Goal: Transaction & Acquisition: Download file/media

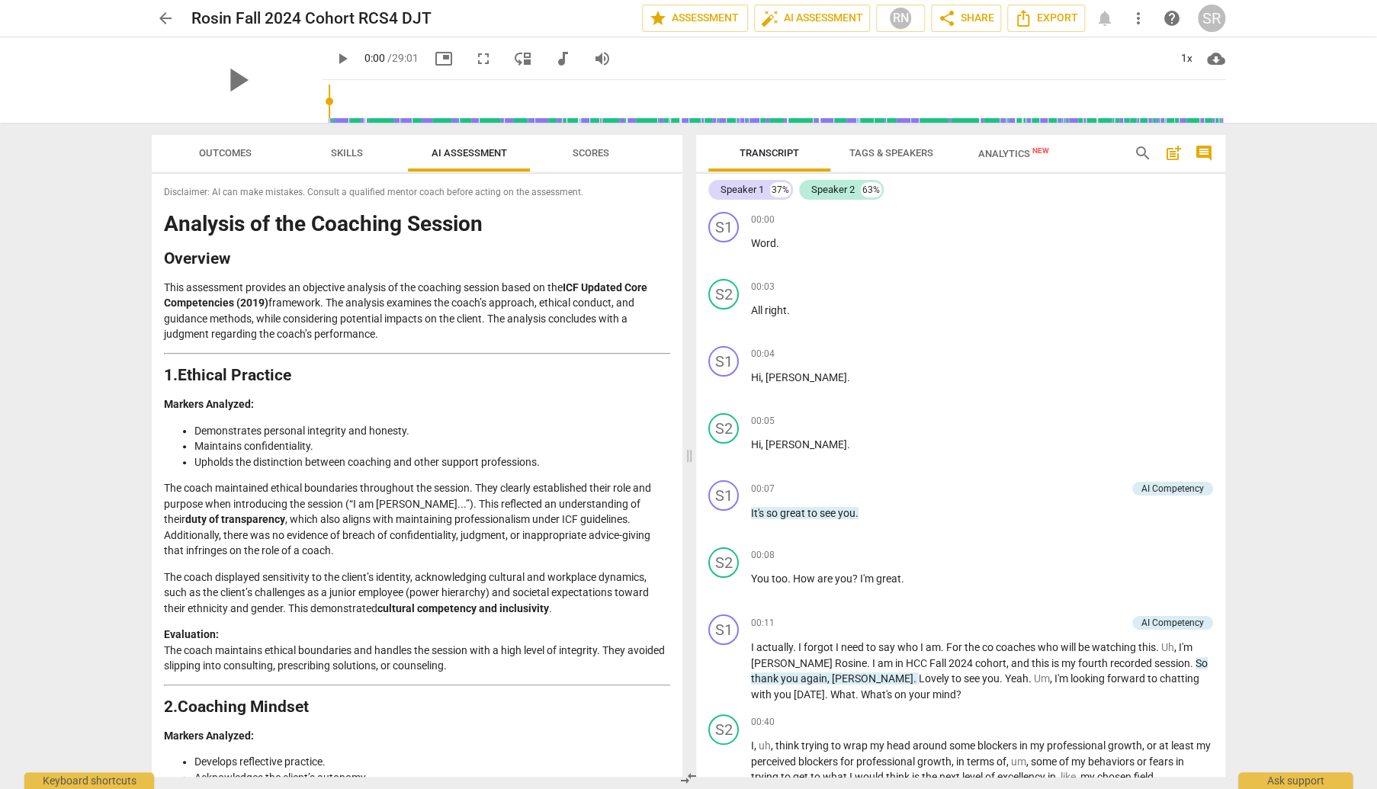
scroll to position [3240, 0]
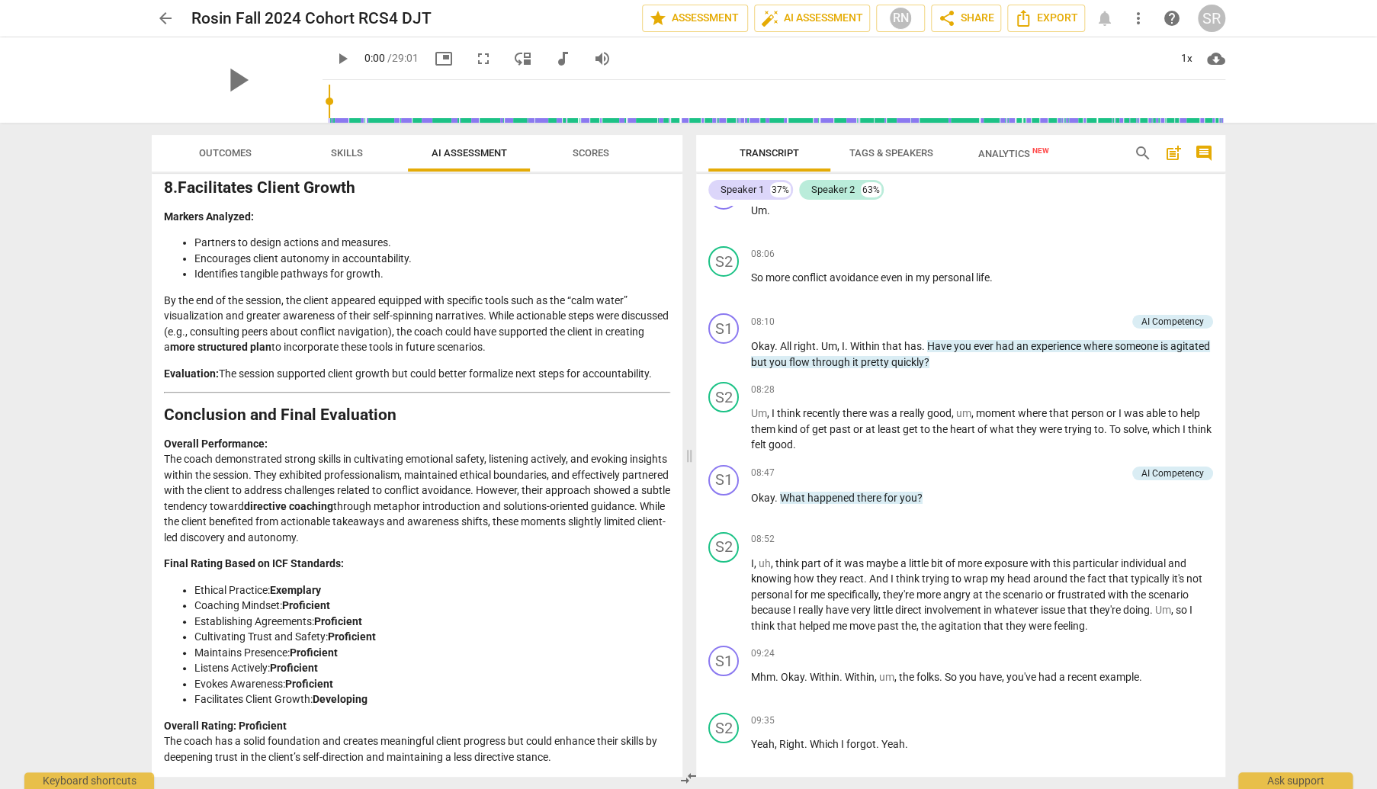
click at [618, 589] on li "Ethical Practice: Exemplary" at bounding box center [432, 591] width 476 height 16
click at [1029, 22] on icon "Export" at bounding box center [1023, 18] width 12 height 17
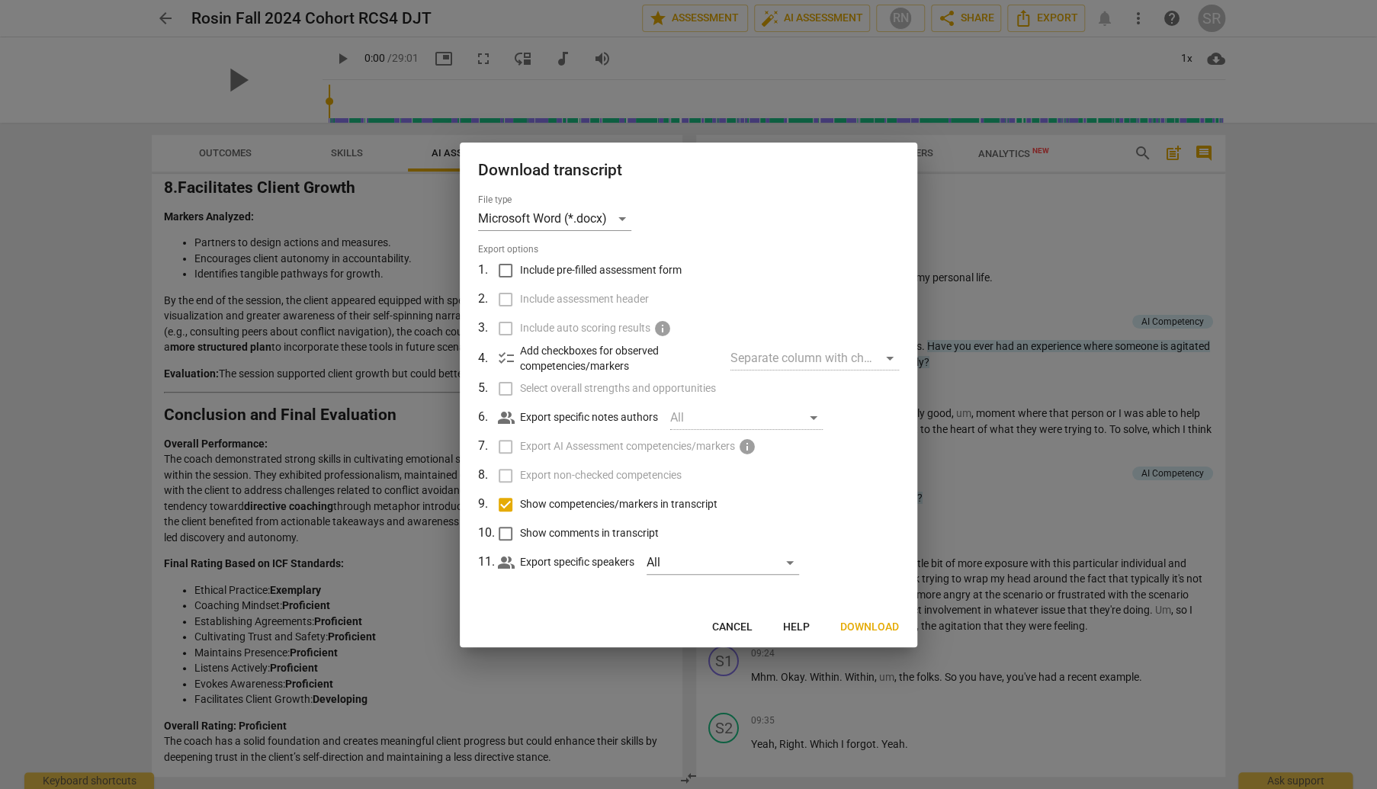
click at [894, 365] on div "Separate column with check marks" at bounding box center [815, 358] width 169 height 24
click at [891, 362] on div "Separate column with check marks" at bounding box center [815, 358] width 169 height 24
click at [631, 352] on p "Add checkboxes for observed competencies/markers" at bounding box center [619, 358] width 198 height 31
click at [869, 628] on span "Download" at bounding box center [869, 627] width 59 height 15
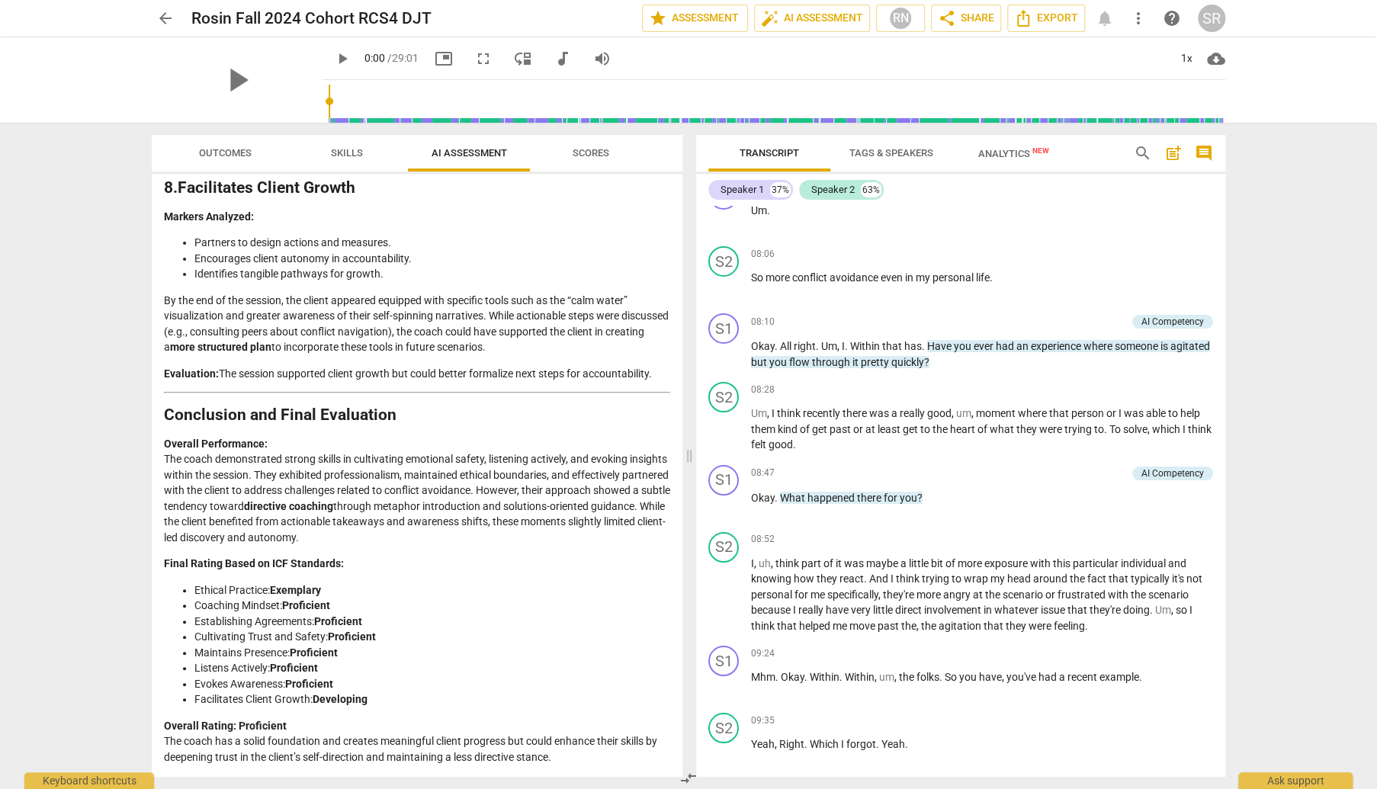
click at [1318, 362] on div "arrow_back Rosin Fall 2024 Cohort RCS4 DJT edit star Assessment auto_fix_high A…" at bounding box center [688, 394] width 1377 height 789
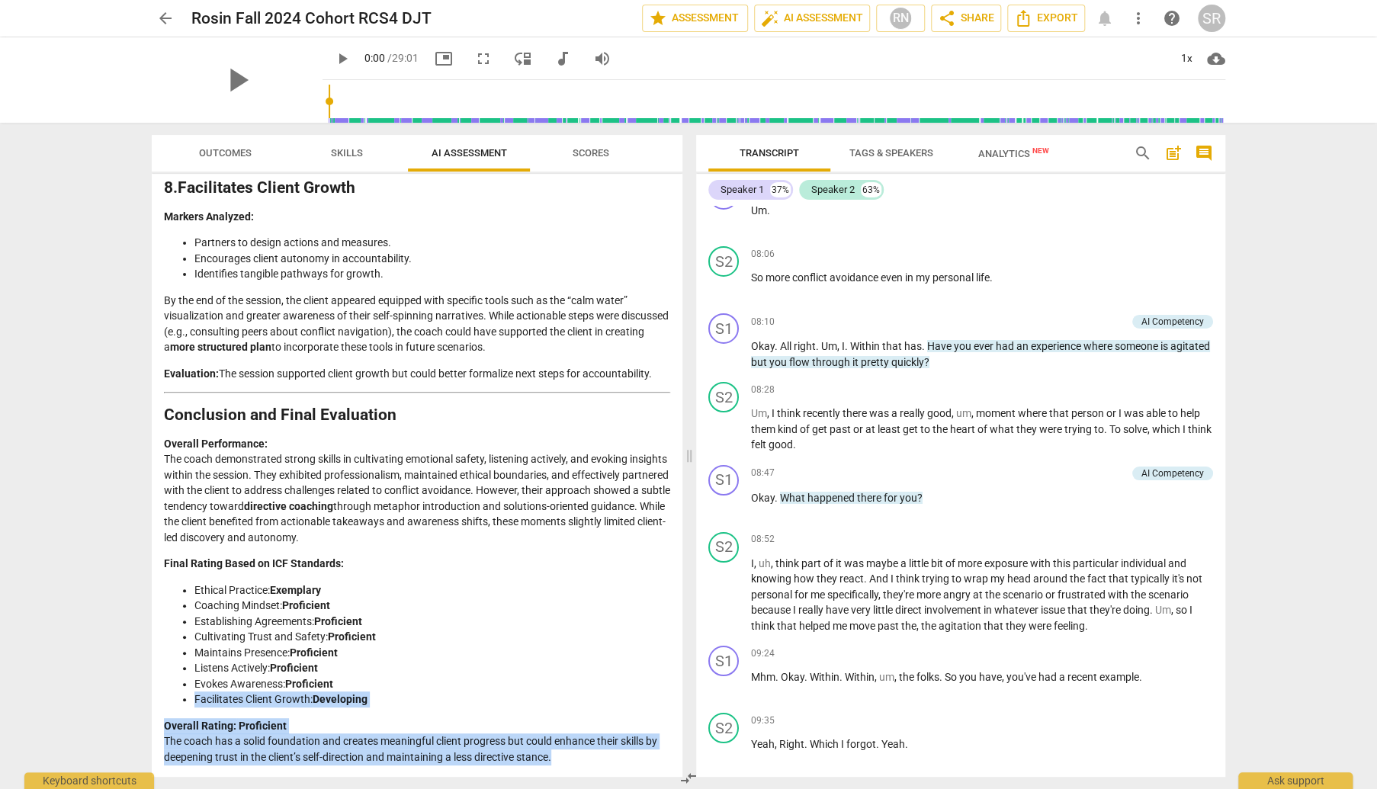
drag, startPoint x: 682, startPoint y: 691, endPoint x: 673, endPoint y: 768, distance: 77.6
click at [673, 768] on div "Disclaimer: AI can make mistakes. Consult a qualified mentor coach before actin…" at bounding box center [417, 475] width 531 height 603
click at [625, 750] on p "Overall Rating: Proficient The coach has a solid foundation and creates meaning…" at bounding box center [417, 741] width 506 height 47
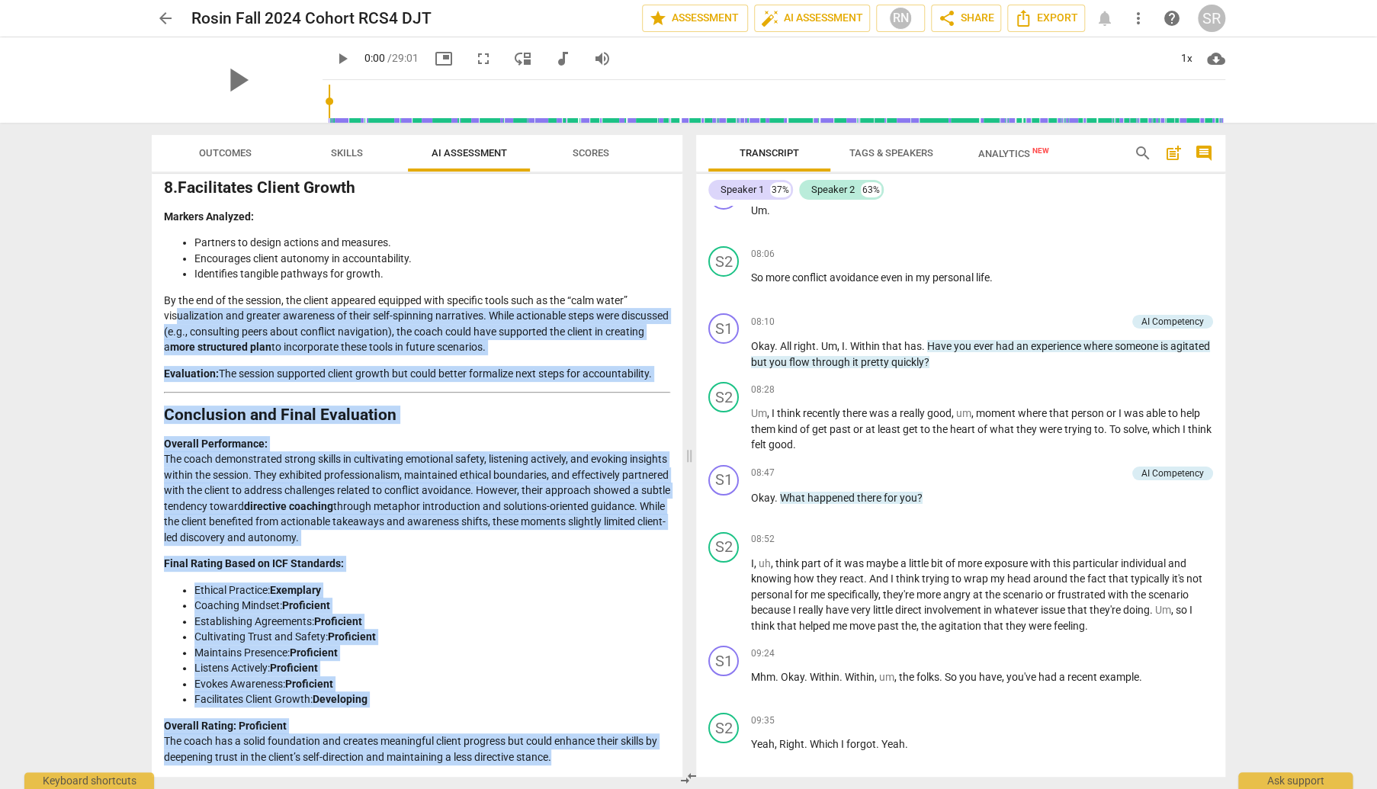
drag, startPoint x: 564, startPoint y: 763, endPoint x: 168, endPoint y: 304, distance: 606.6
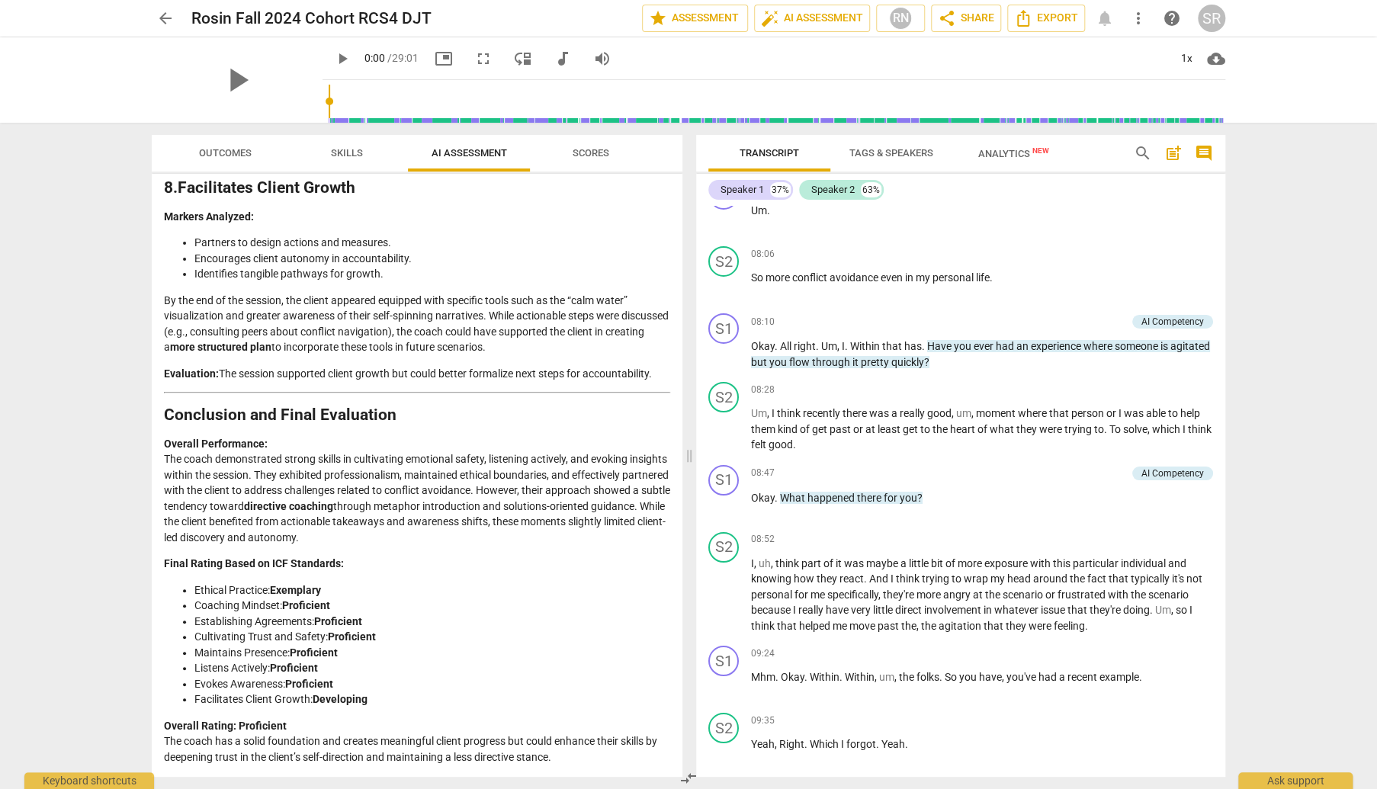
click at [58, 599] on div "arrow_back Rosin Fall 2024 Cohort RCS4 DJT edit star Assessment auto_fix_high A…" at bounding box center [688, 394] width 1377 height 789
drag, startPoint x: 567, startPoint y: 761, endPoint x: 95, endPoint y: 441, distance: 570.4
drag, startPoint x: 95, startPoint y: 441, endPoint x: 55, endPoint y: 614, distance: 177.6
click at [55, 614] on div "arrow_back Rosin Fall 2024 Cohort RCS4 DJT edit star Assessment auto_fix_high A…" at bounding box center [688, 394] width 1377 height 789
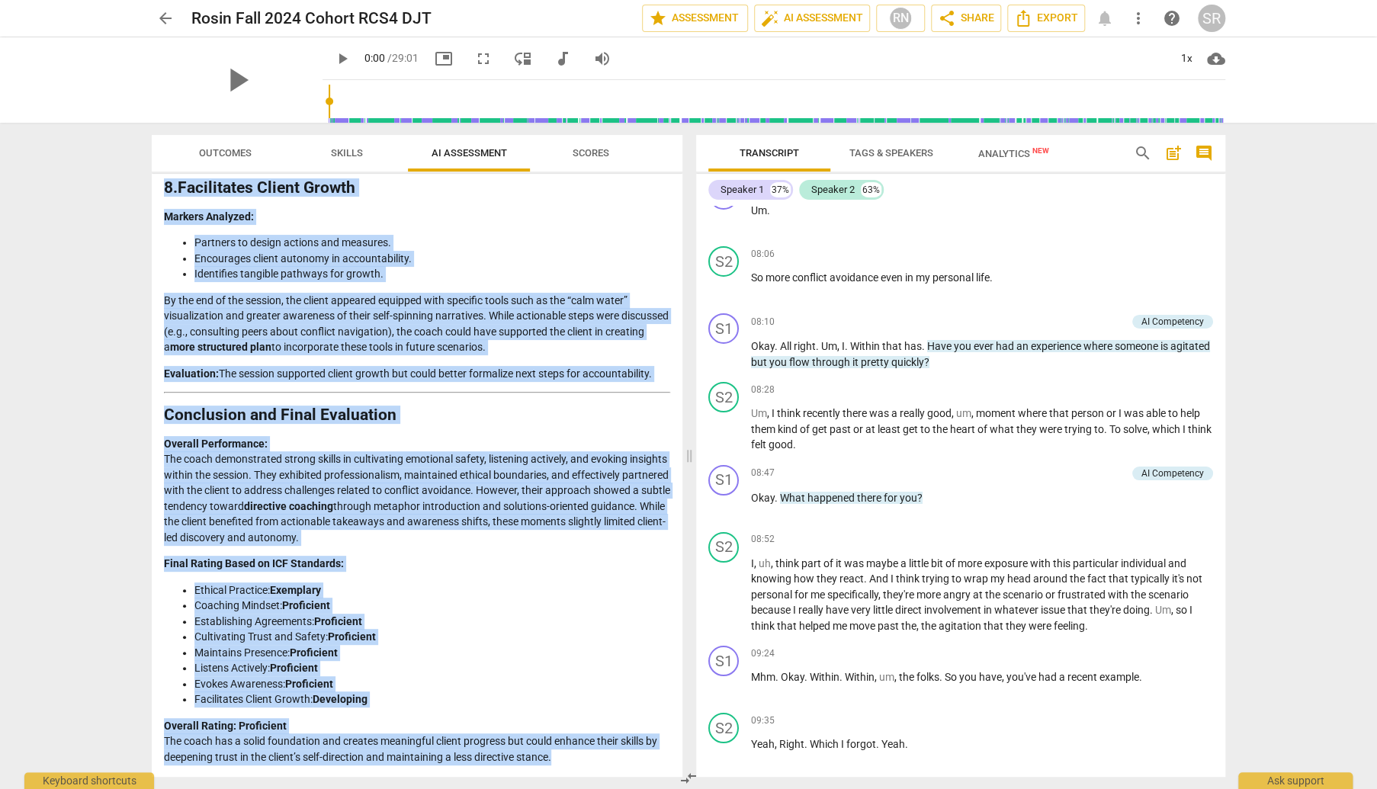
drag, startPoint x: 578, startPoint y: 767, endPoint x: 59, endPoint y: 381, distance: 647.4
click at [59, 381] on div "arrow_back Rosin Fall 2024 Cohort RCS4 DJT edit star Assessment auto_fix_high A…" at bounding box center [688, 394] width 1377 height 789
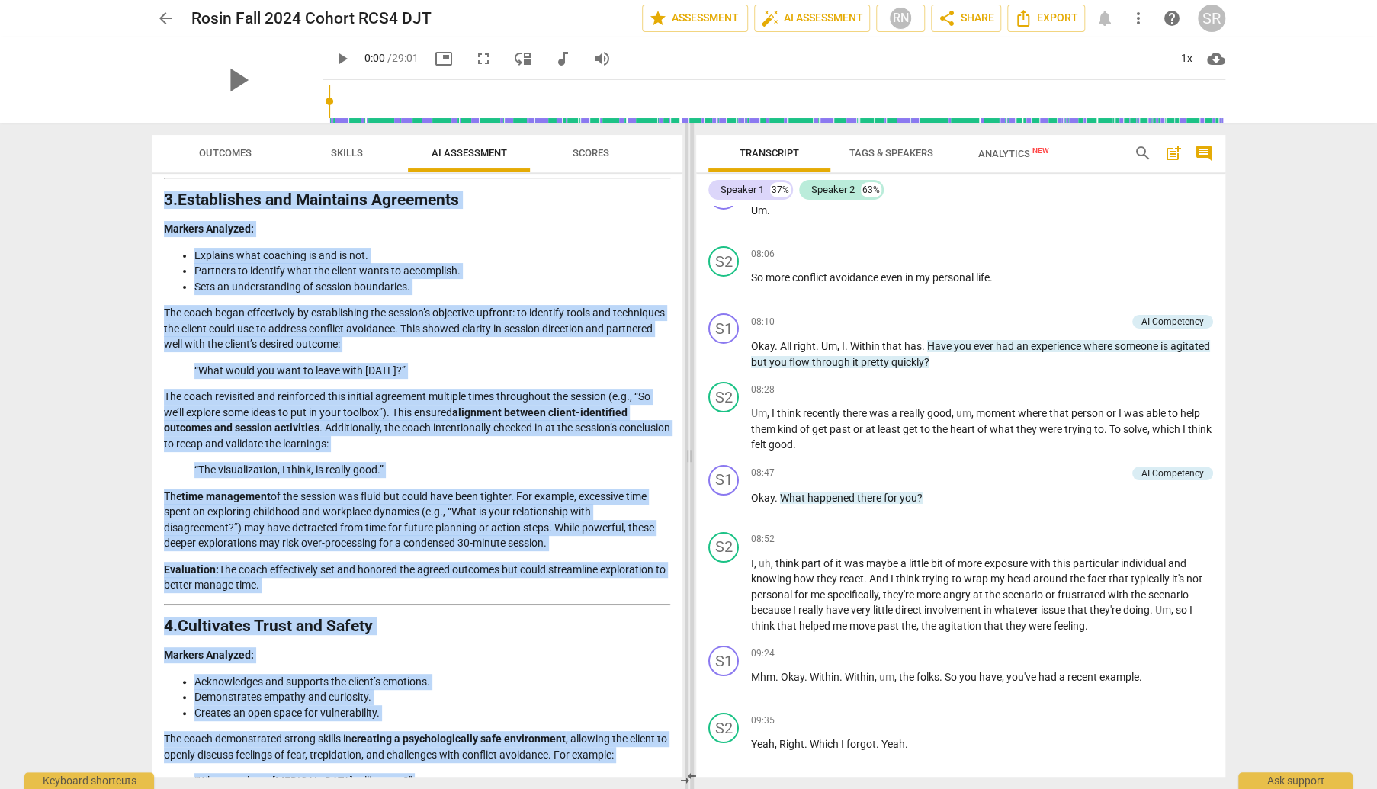
scroll to position [893, 0]
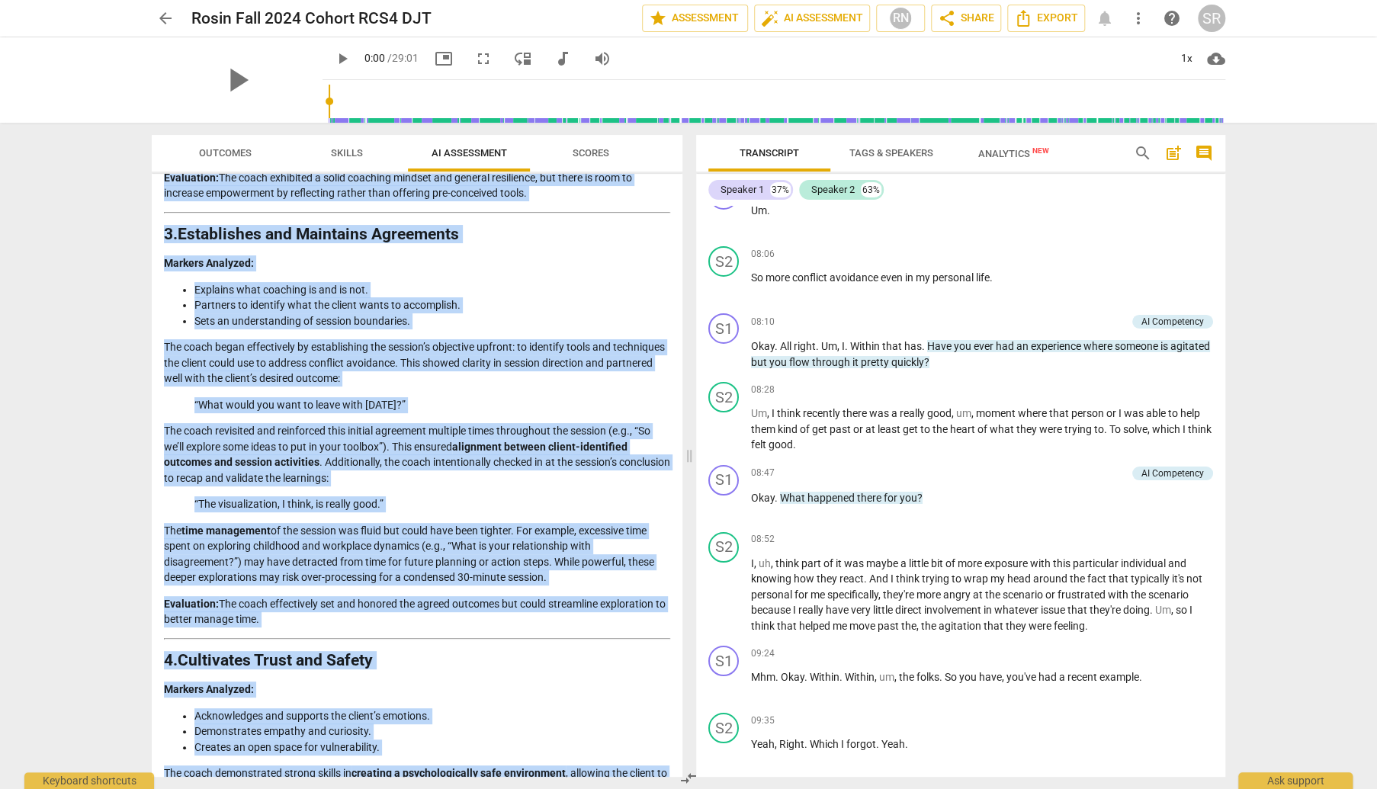
copy div "Loremips Dolors AM Consectetu Adipis Elitseddoe: TE inc utla etdolore. Magnaal …"
click at [158, 383] on div "Disclaimer: AI can make mistakes. Consult a qualified mentor coach before actin…" at bounding box center [417, 475] width 531 height 603
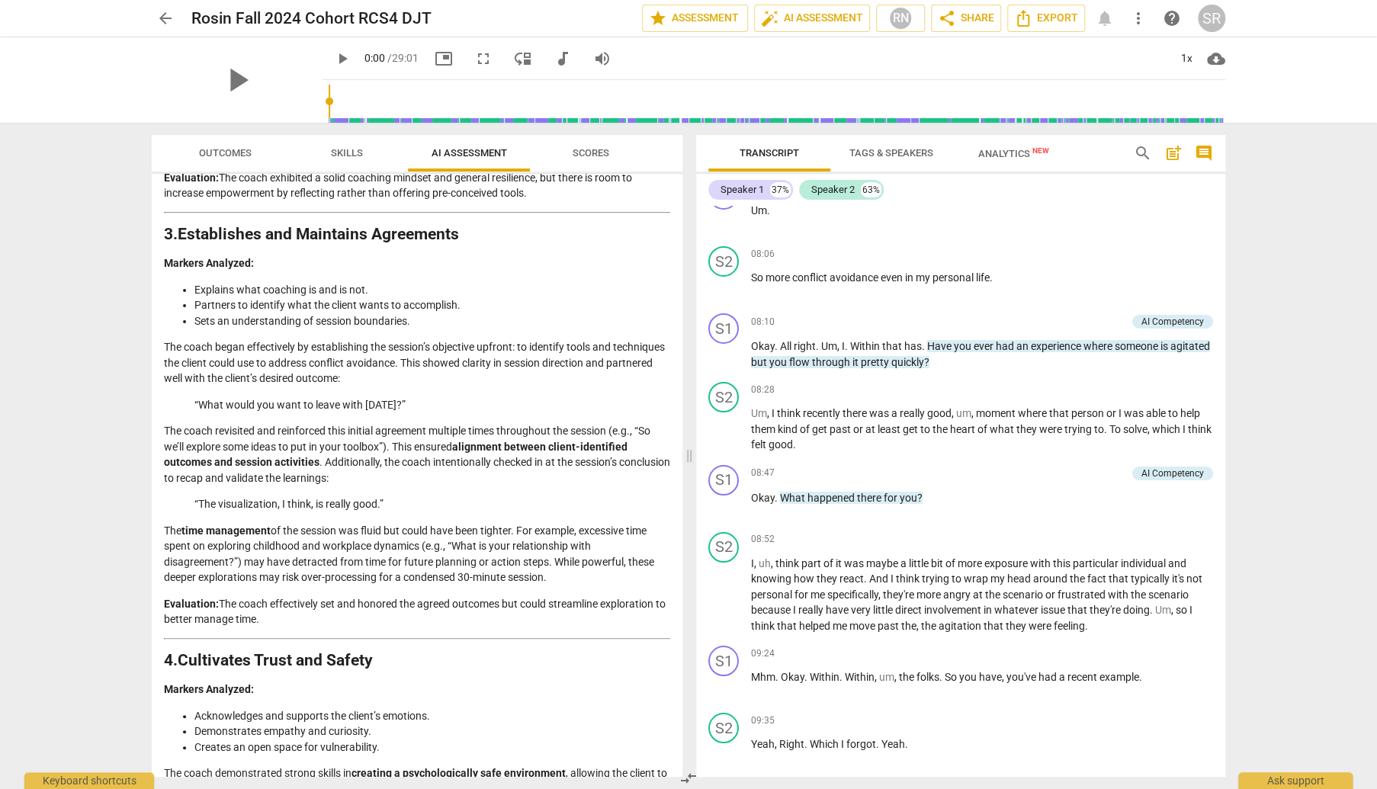
click at [1299, 509] on div "arrow_back Rosin Fall 2024 Cohort RCS4 DJT edit star Assessment auto_fix_high A…" at bounding box center [688, 394] width 1377 height 789
click at [1217, 55] on span "cloud_download" at bounding box center [1216, 59] width 18 height 18
click at [1119, 223] on div at bounding box center [688, 394] width 1377 height 789
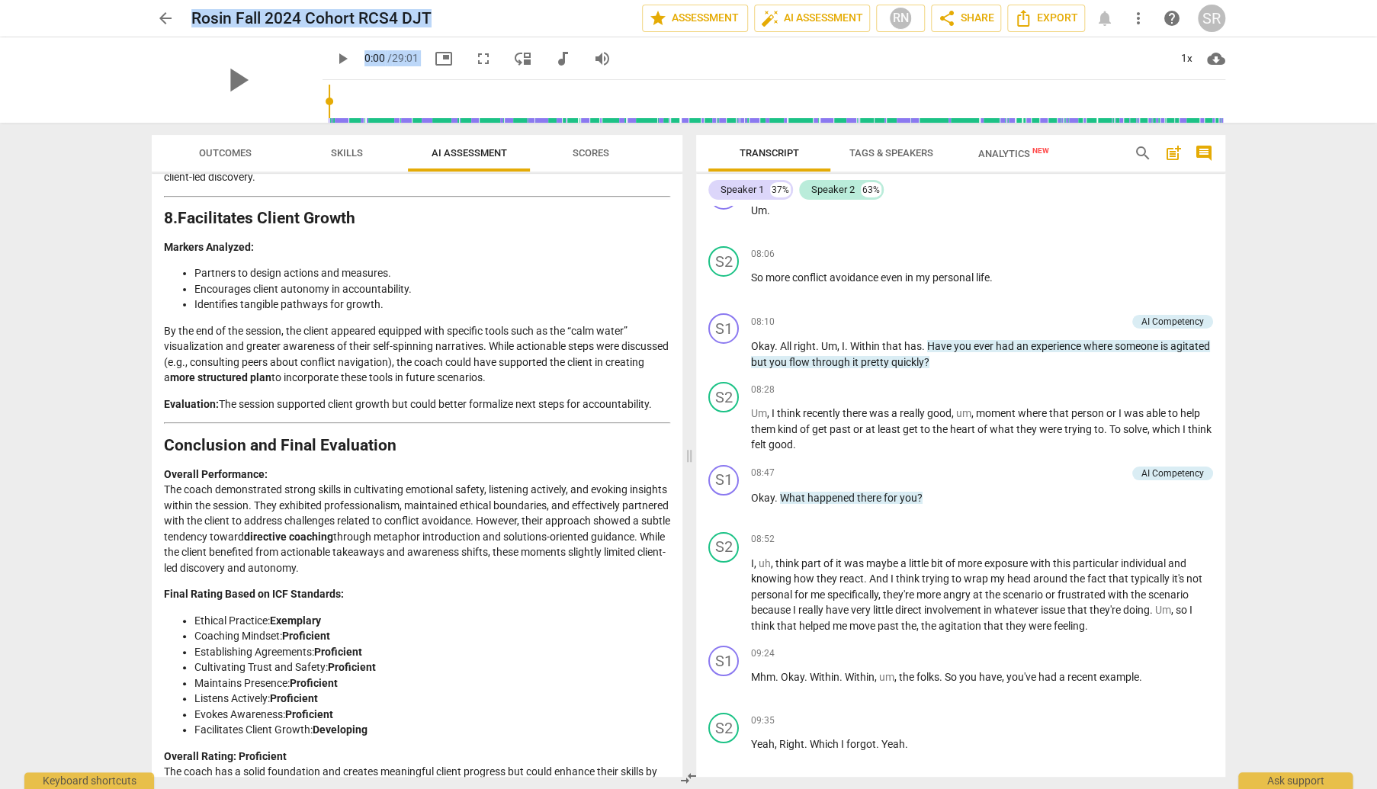
scroll to position [2727, 0]
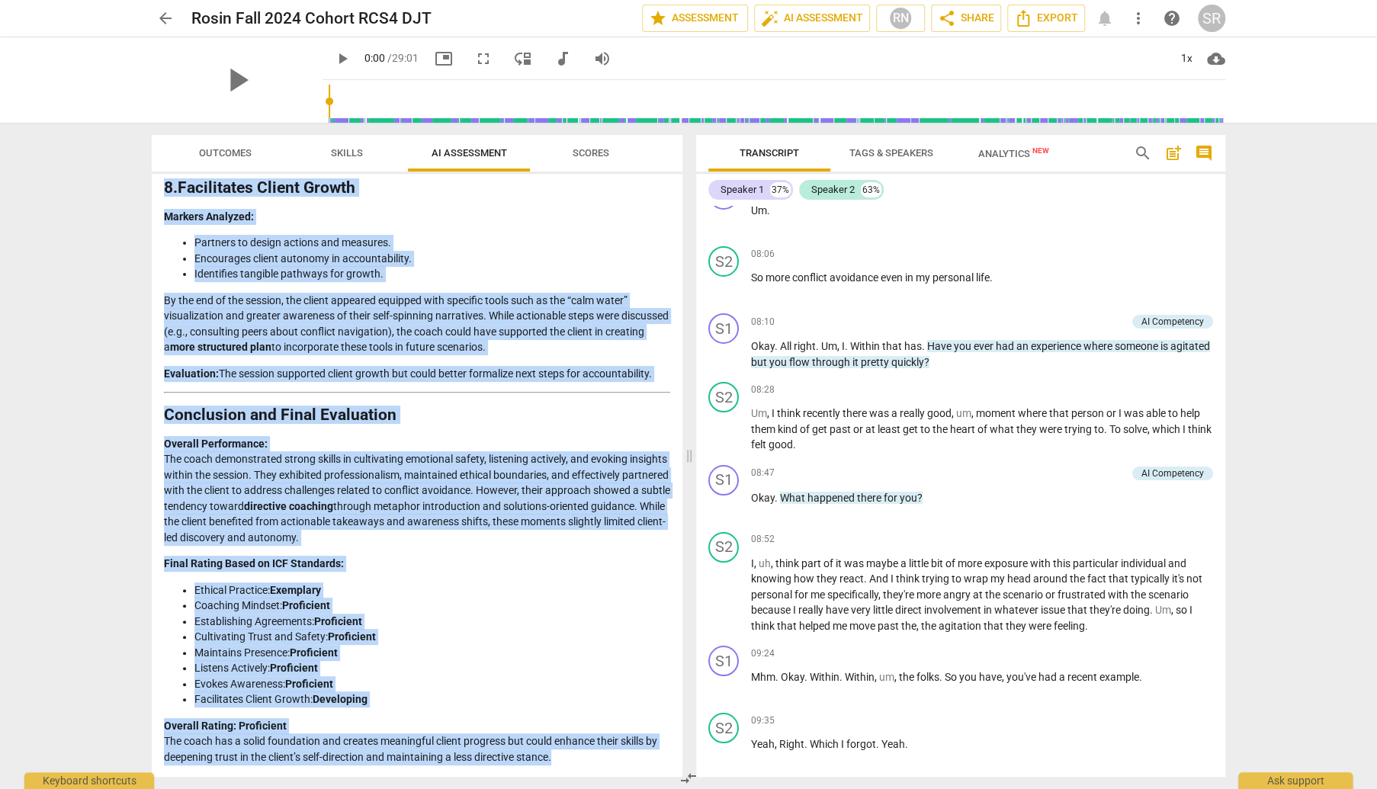
drag, startPoint x: 168, startPoint y: 225, endPoint x: 567, endPoint y: 753, distance: 661.9
copy div "Loremips do sit Ametcons Adipisc Elitsedd Eius temporinci utlabore et doloremag…"
